Goal: Task Accomplishment & Management: Use online tool/utility

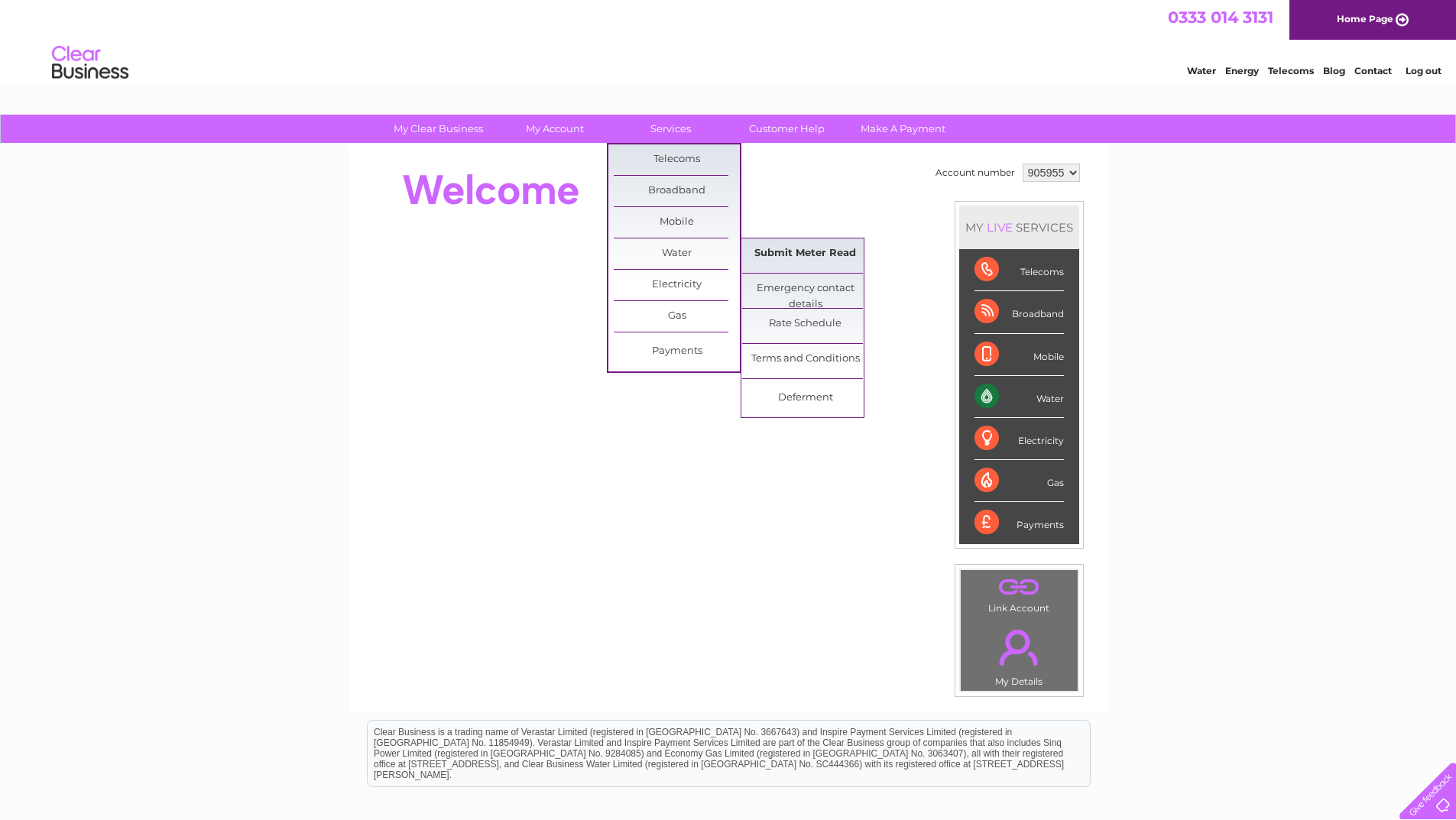
click at [780, 254] on link "Submit Meter Read" at bounding box center [806, 254] width 126 height 31
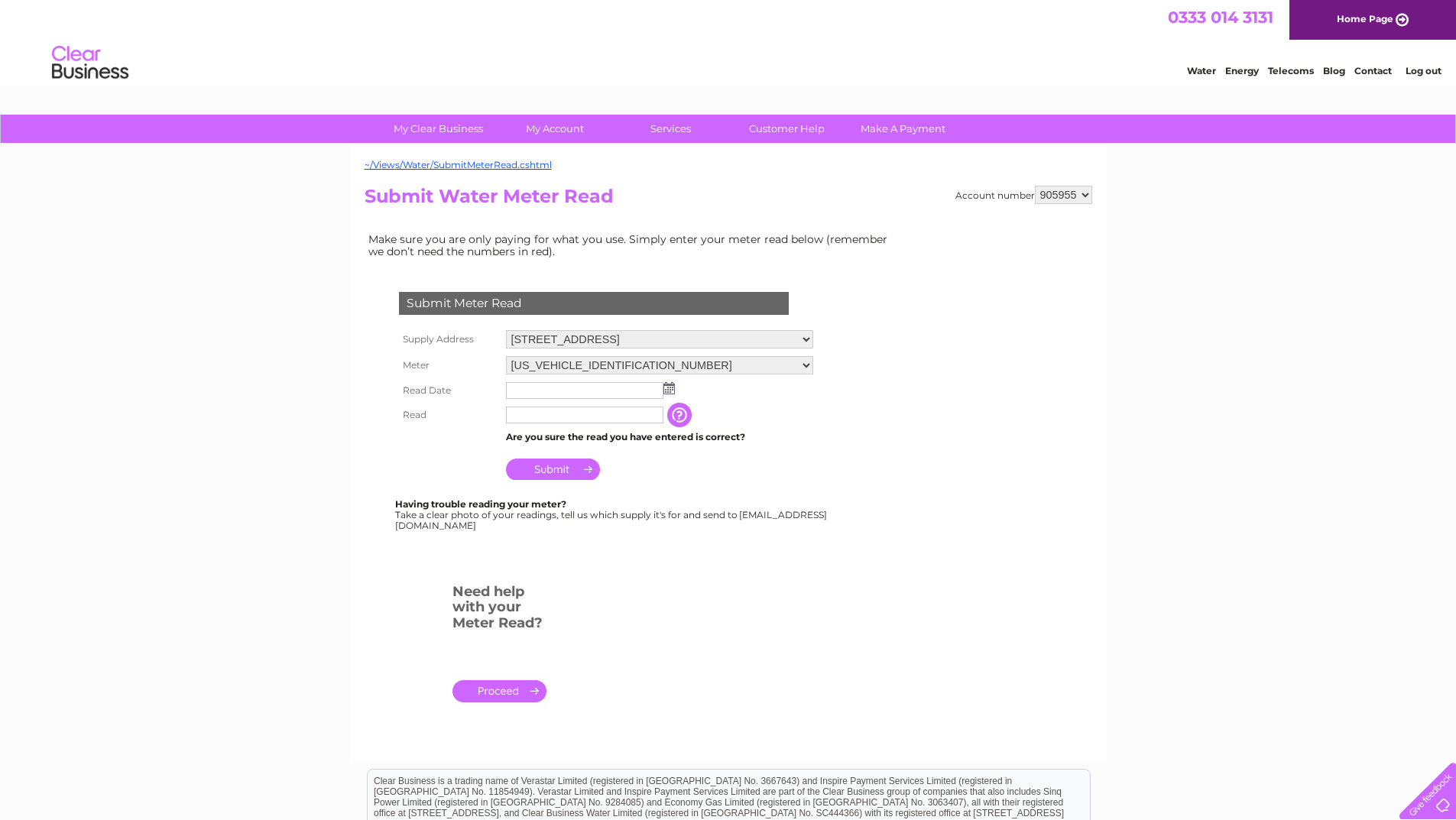
click at [671, 390] on img at bounding box center [669, 388] width 11 height 12
click at [568, 454] on link "2" at bounding box center [568, 455] width 21 height 15
type input "2025/09/02"
click at [549, 417] on input "text" at bounding box center [584, 415] width 157 height 17
type input "00919"
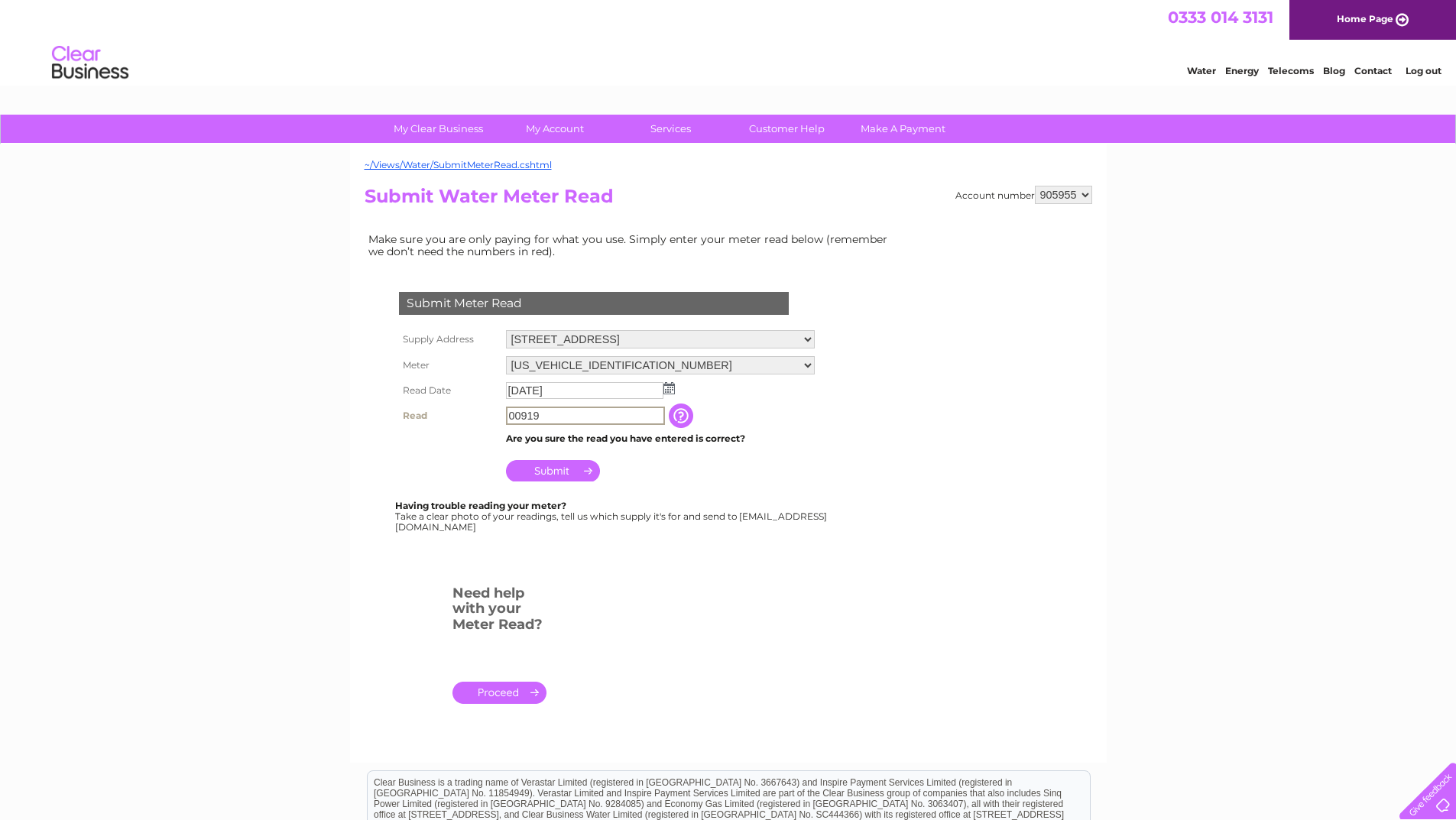
click at [565, 472] on input "Submit" at bounding box center [553, 471] width 94 height 21
